Goal: Task Accomplishment & Management: Use online tool/utility

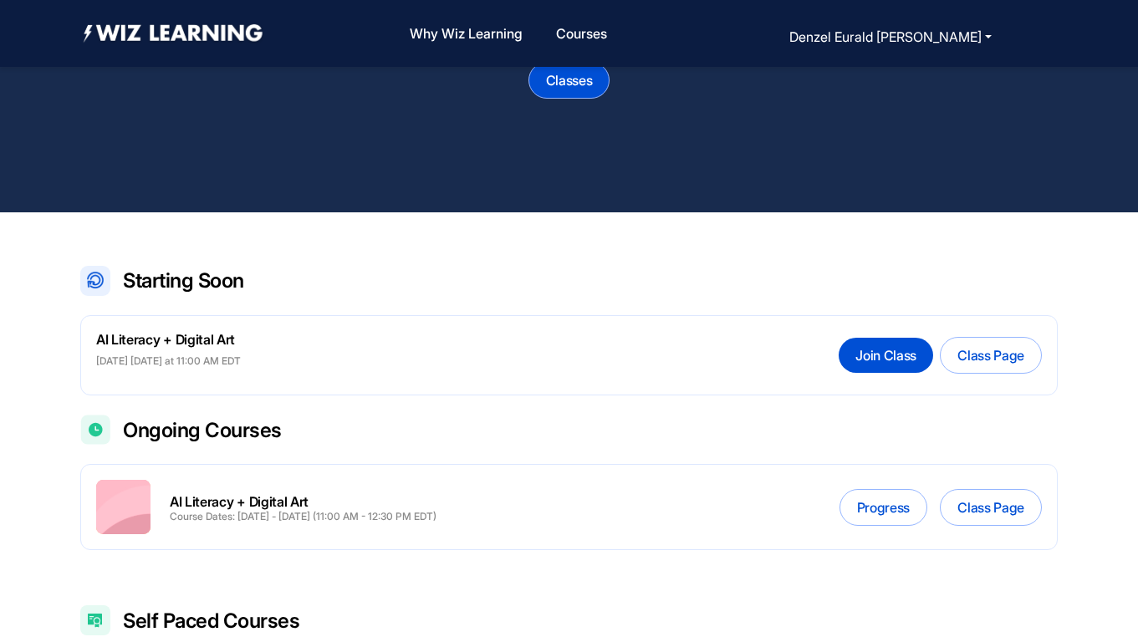
scroll to position [171, 0]
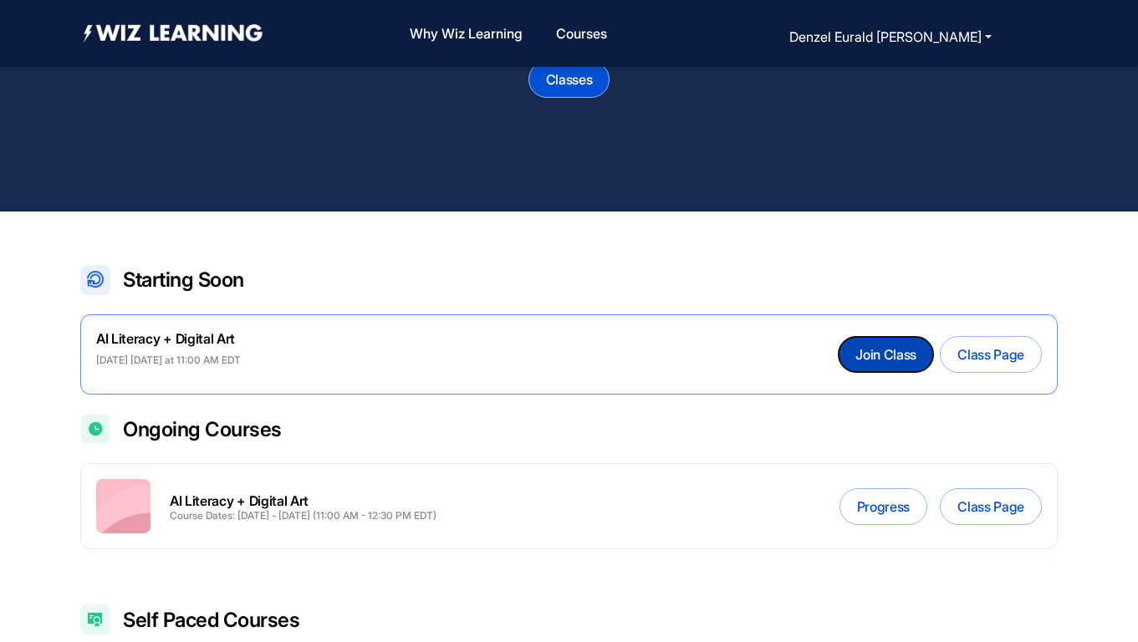
click at [868, 360] on button "Join Class" at bounding box center [886, 354] width 94 height 35
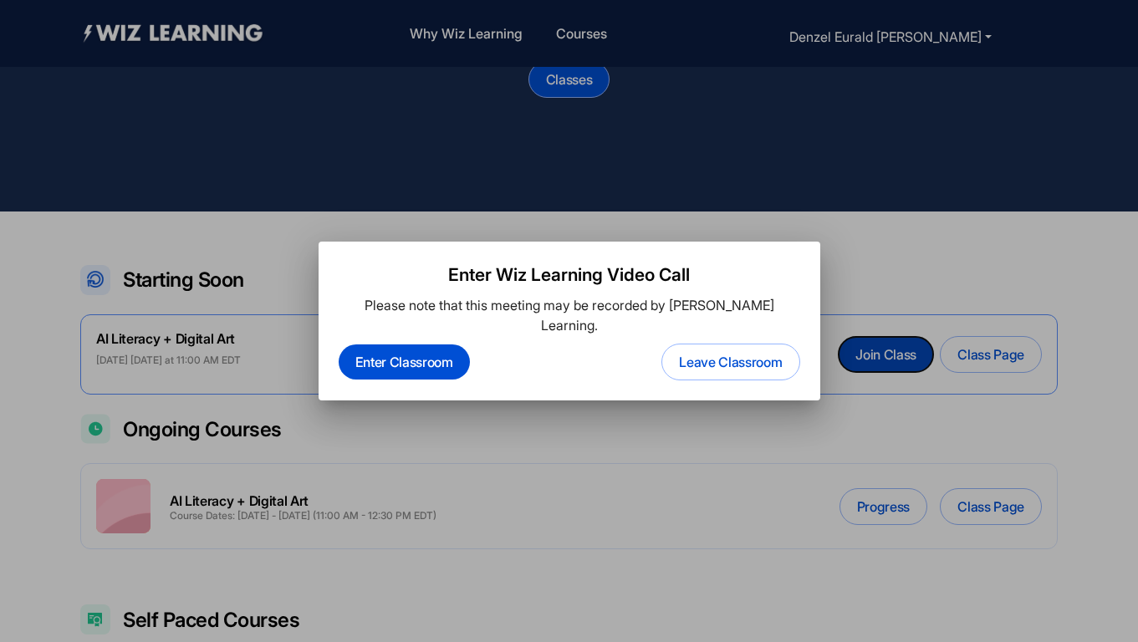
scroll to position [0, 0]
click at [549, 344] on div "Enter Classroom Leave Classroom" at bounding box center [570, 362] width 462 height 37
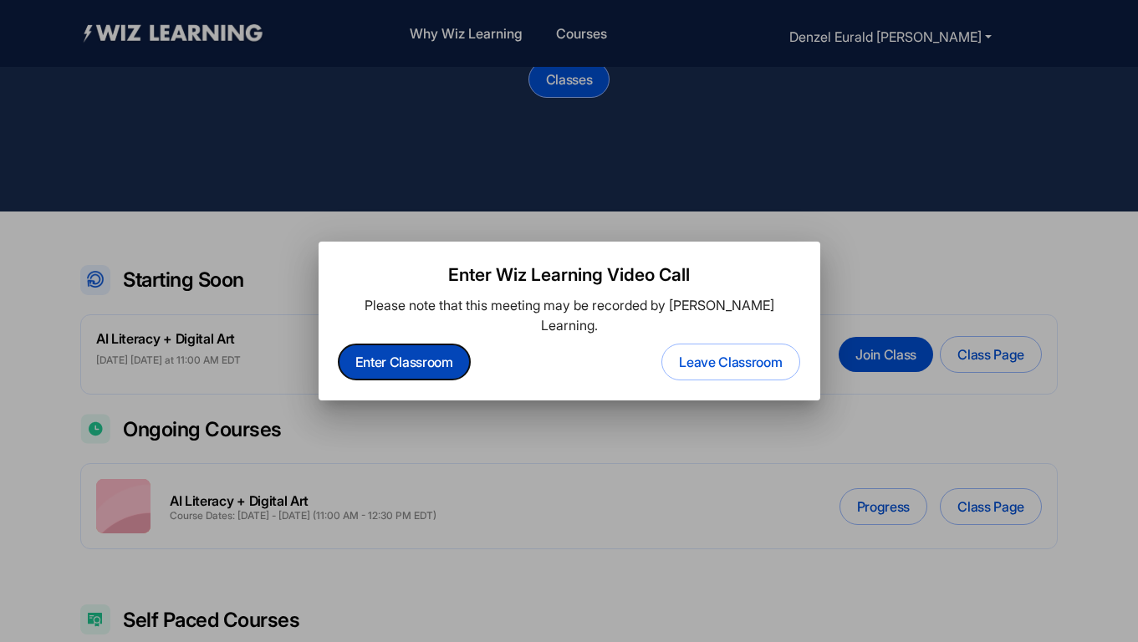
click at [439, 348] on button "Enter Classroom" at bounding box center [404, 361] width 131 height 35
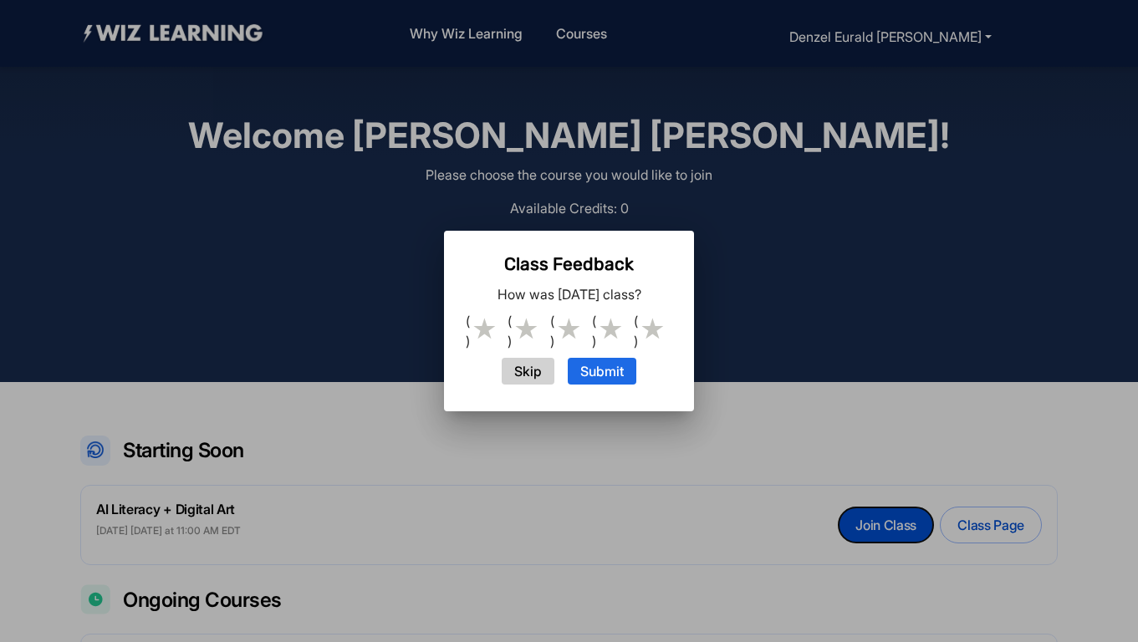
scroll to position [171, 0]
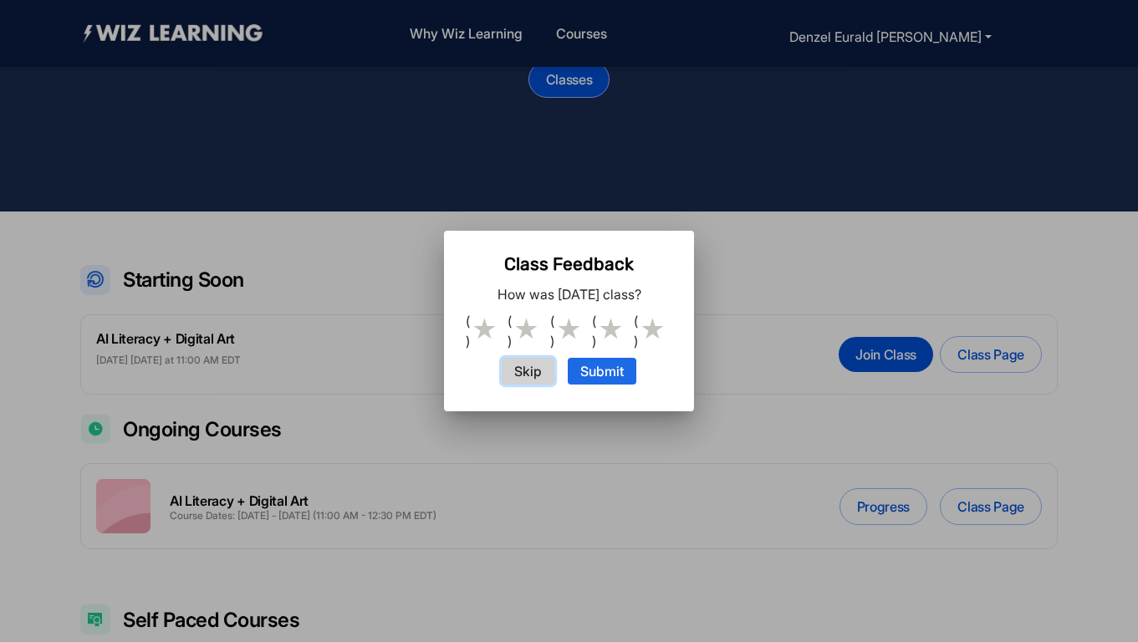
click at [536, 368] on button "Skip" at bounding box center [528, 371] width 53 height 27
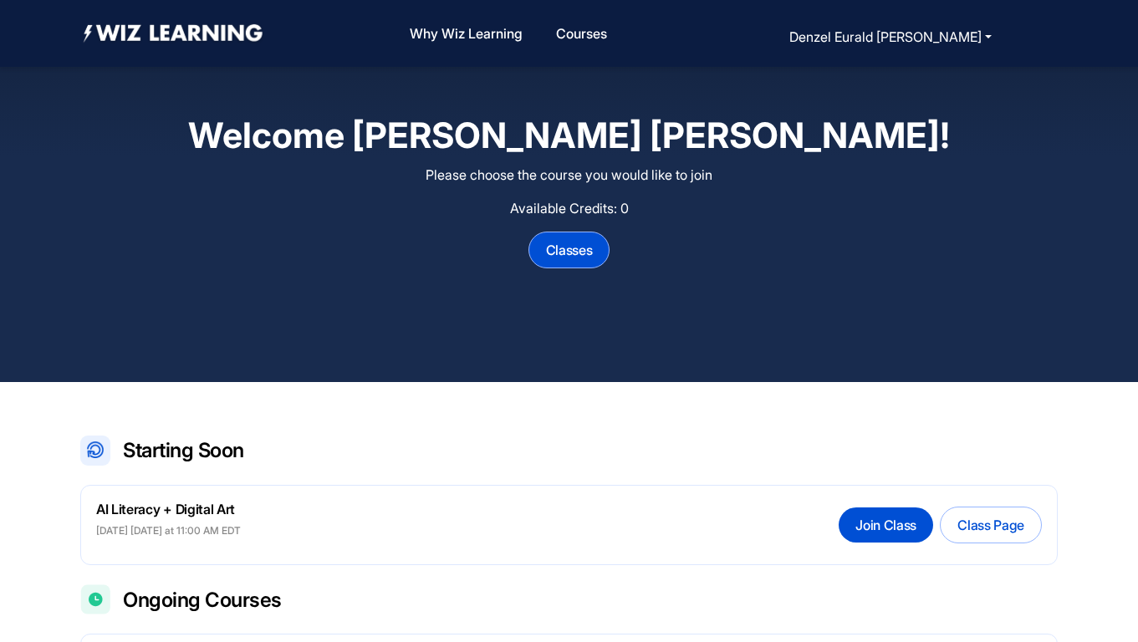
scroll to position [171, 0]
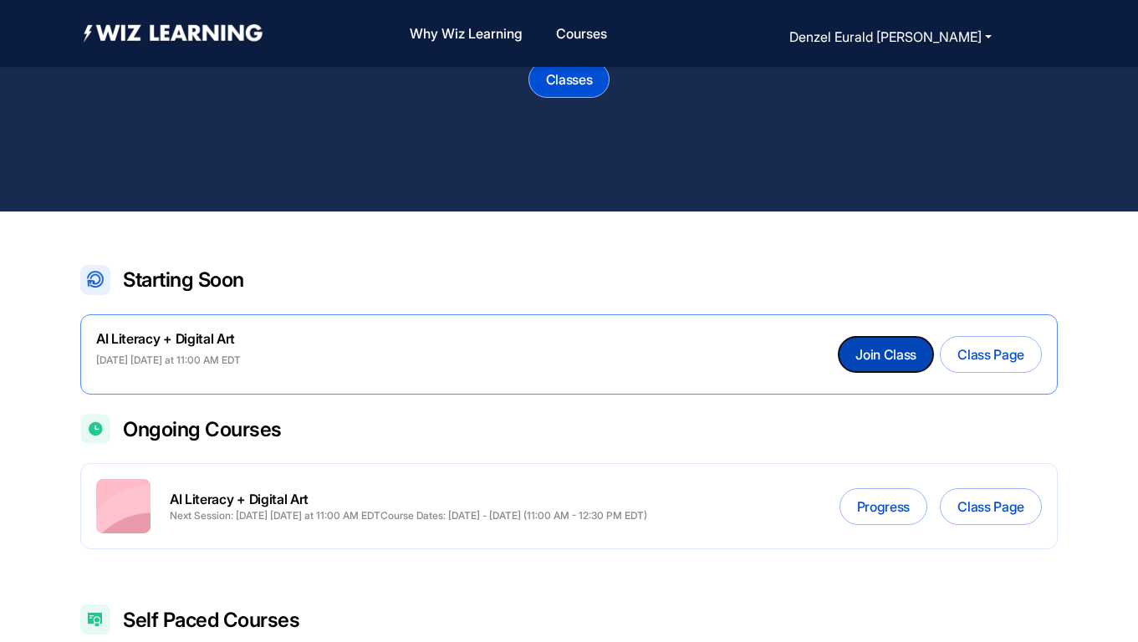
click at [875, 352] on button "Join Class" at bounding box center [886, 354] width 94 height 35
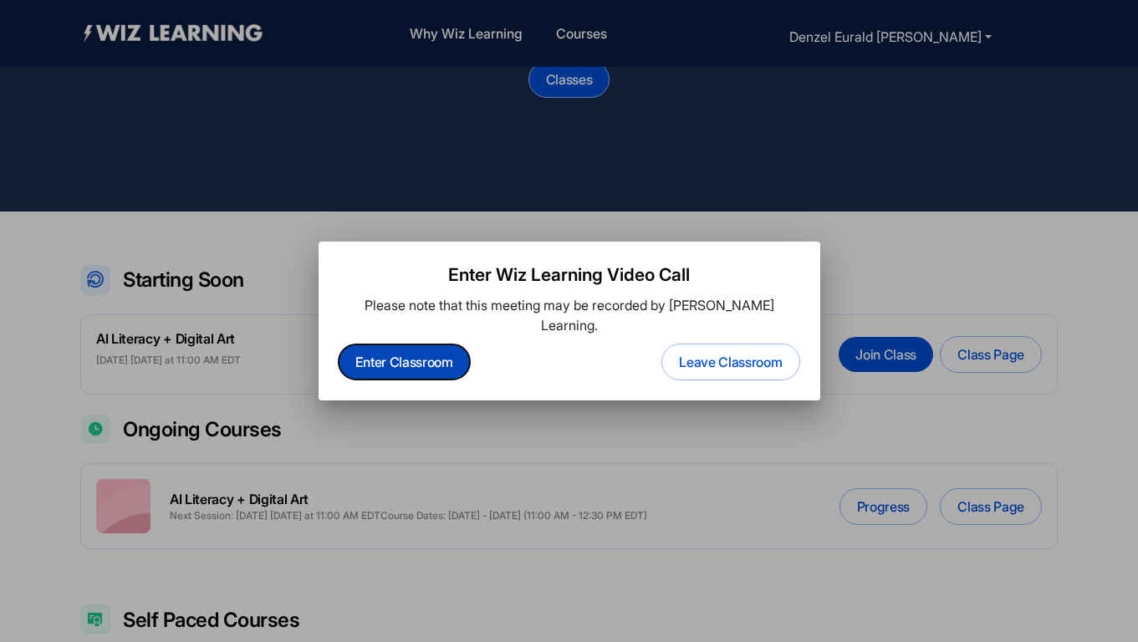
click at [420, 355] on button "Enter Classroom" at bounding box center [404, 361] width 131 height 35
